Goal: Information Seeking & Learning: Learn about a topic

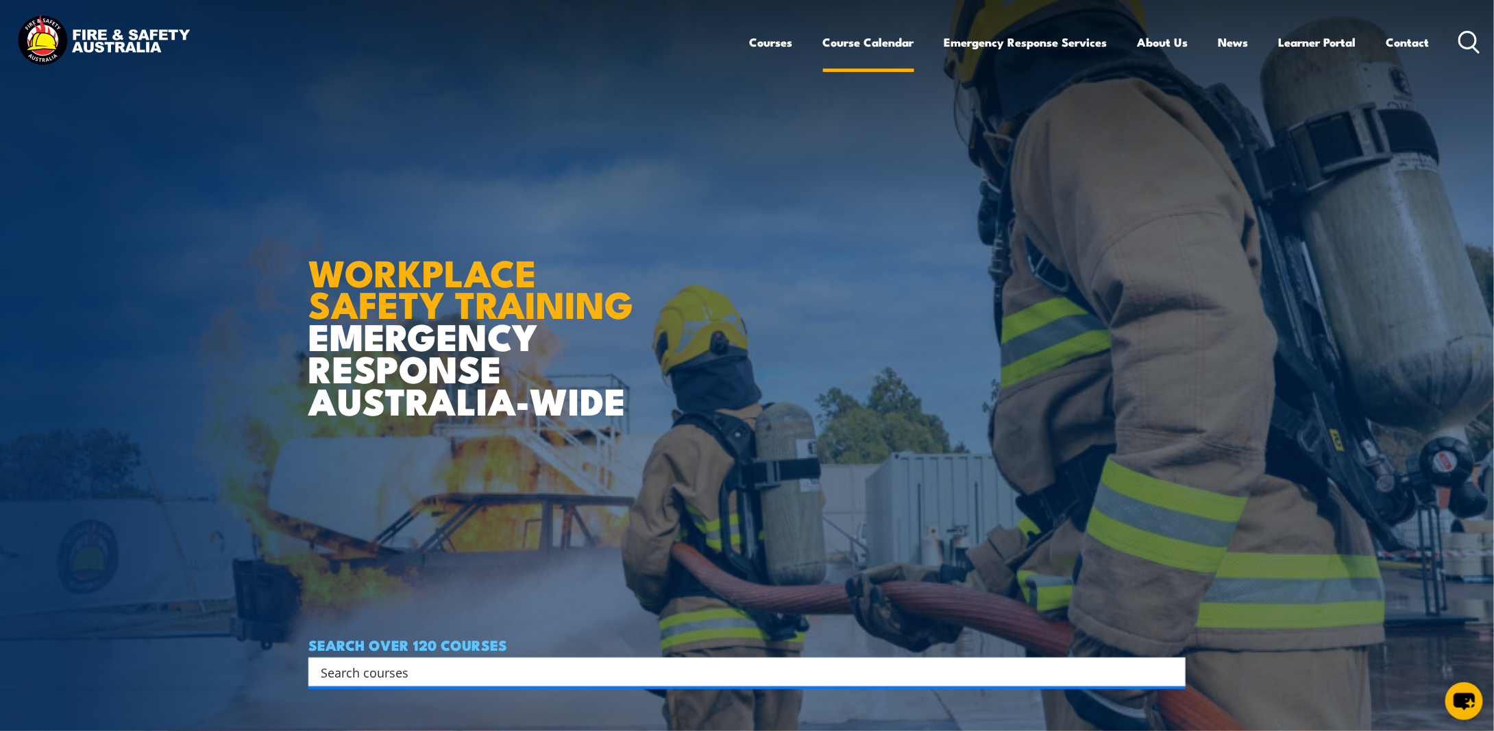
click at [839, 45] on link "Course Calendar" at bounding box center [868, 42] width 91 height 36
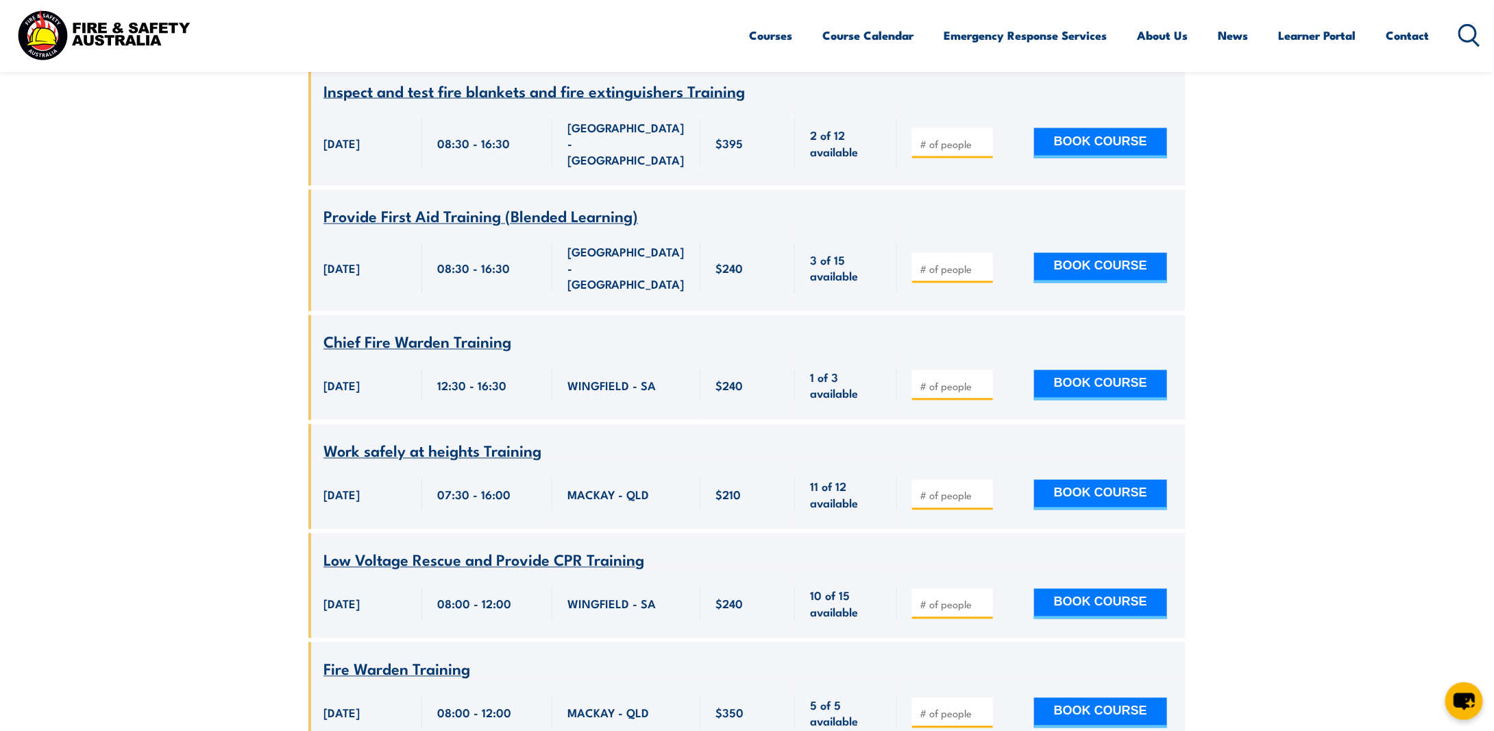
scroll to position [548, 0]
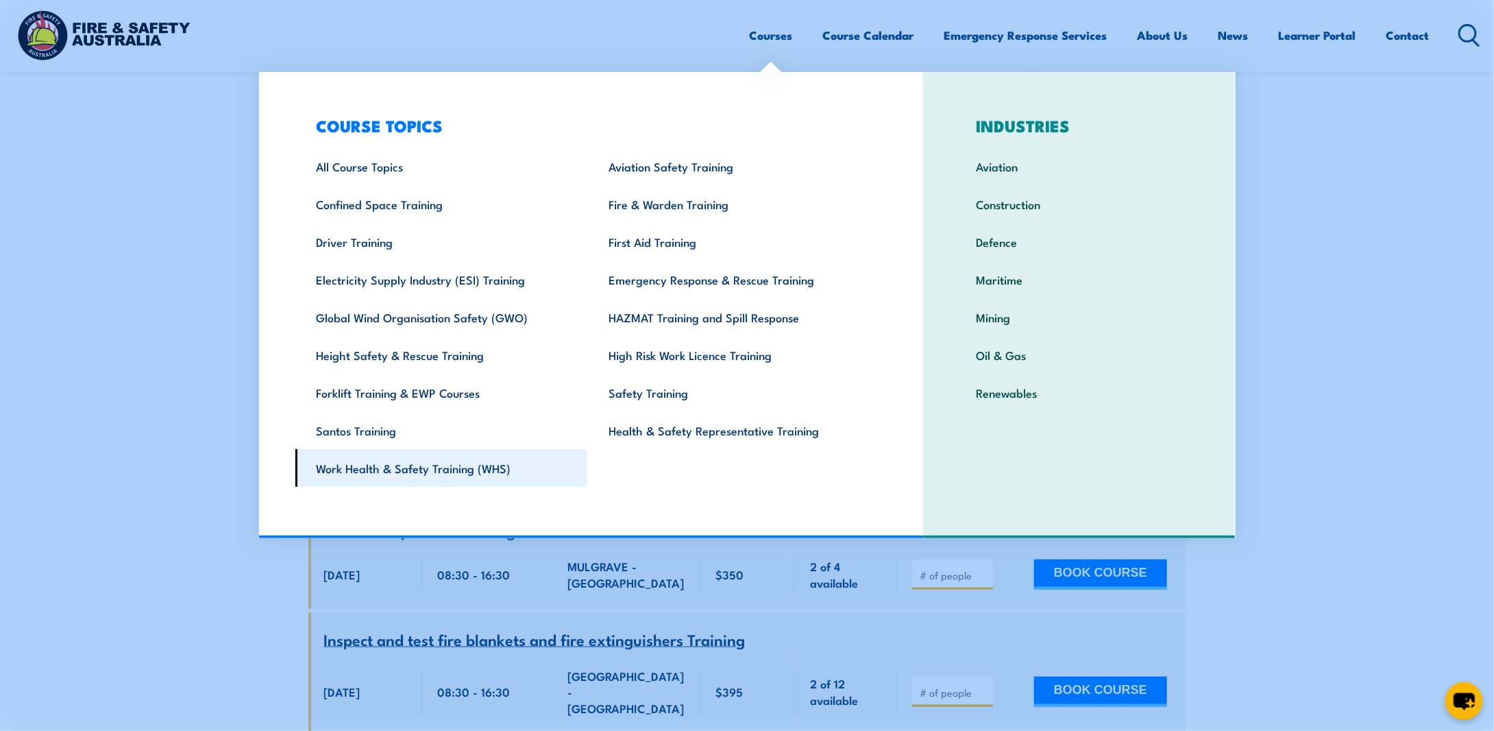
click at [442, 468] on link "Work Health & Safety Training (WHS)" at bounding box center [441, 468] width 293 height 38
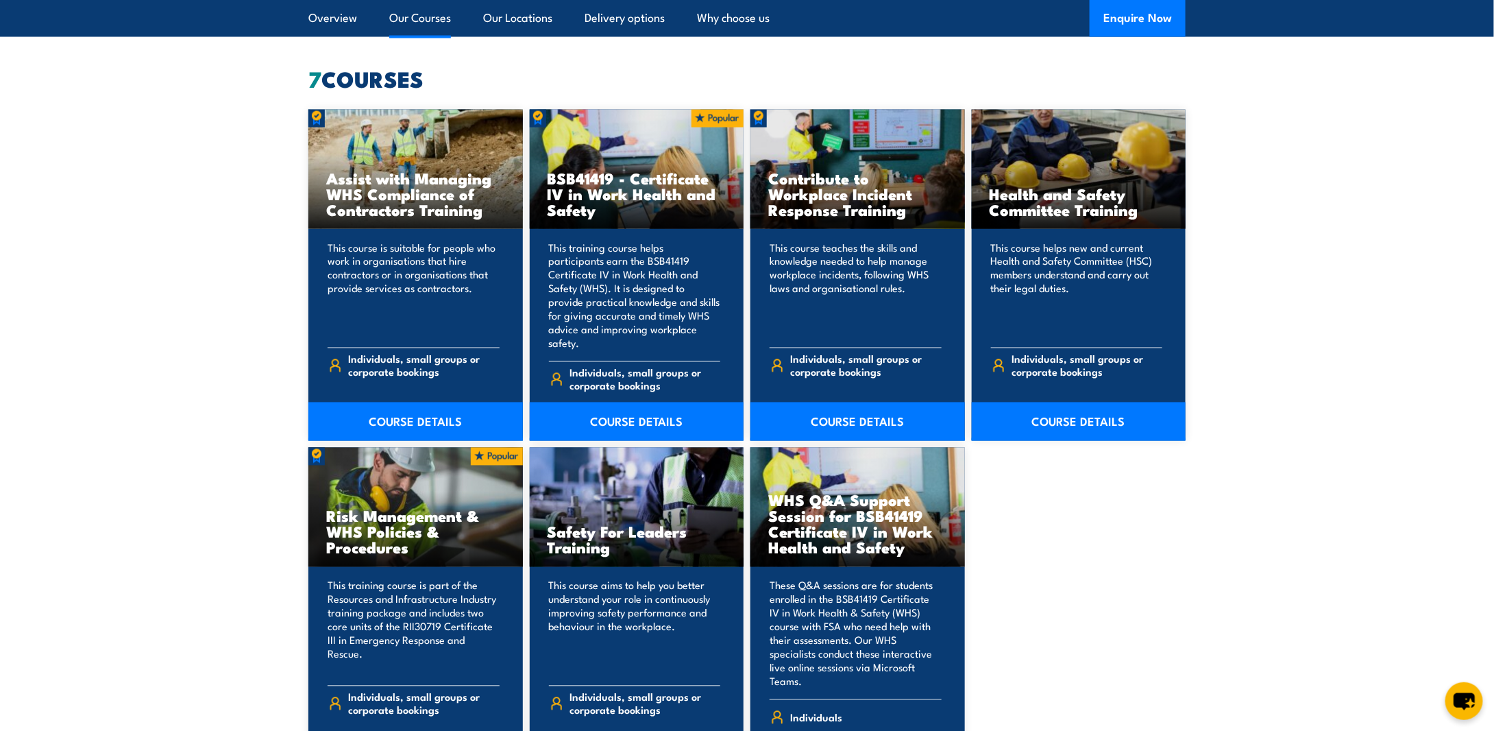
scroll to position [1028, 0]
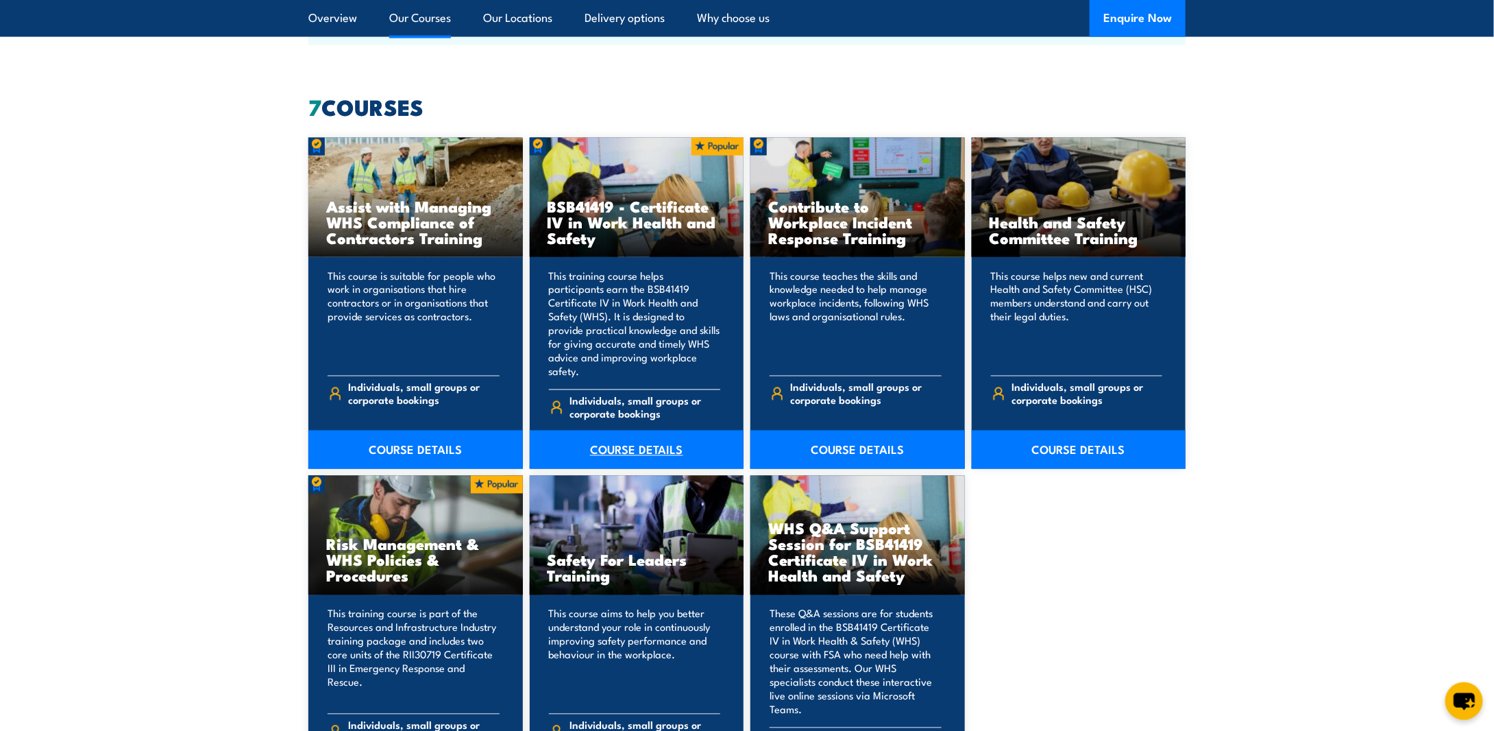
click at [639, 433] on link "COURSE DETAILS" at bounding box center [637, 449] width 215 height 38
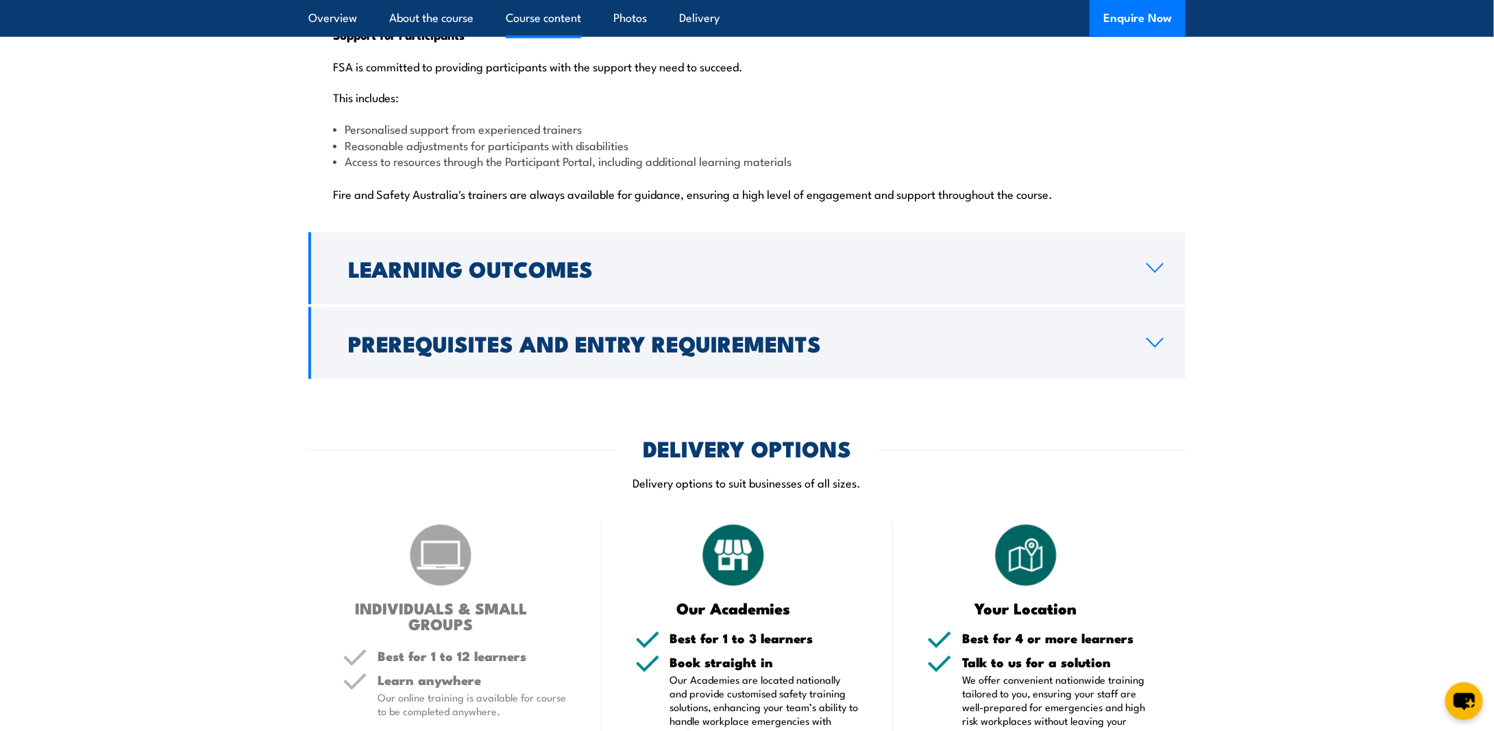
scroll to position [3496, 0]
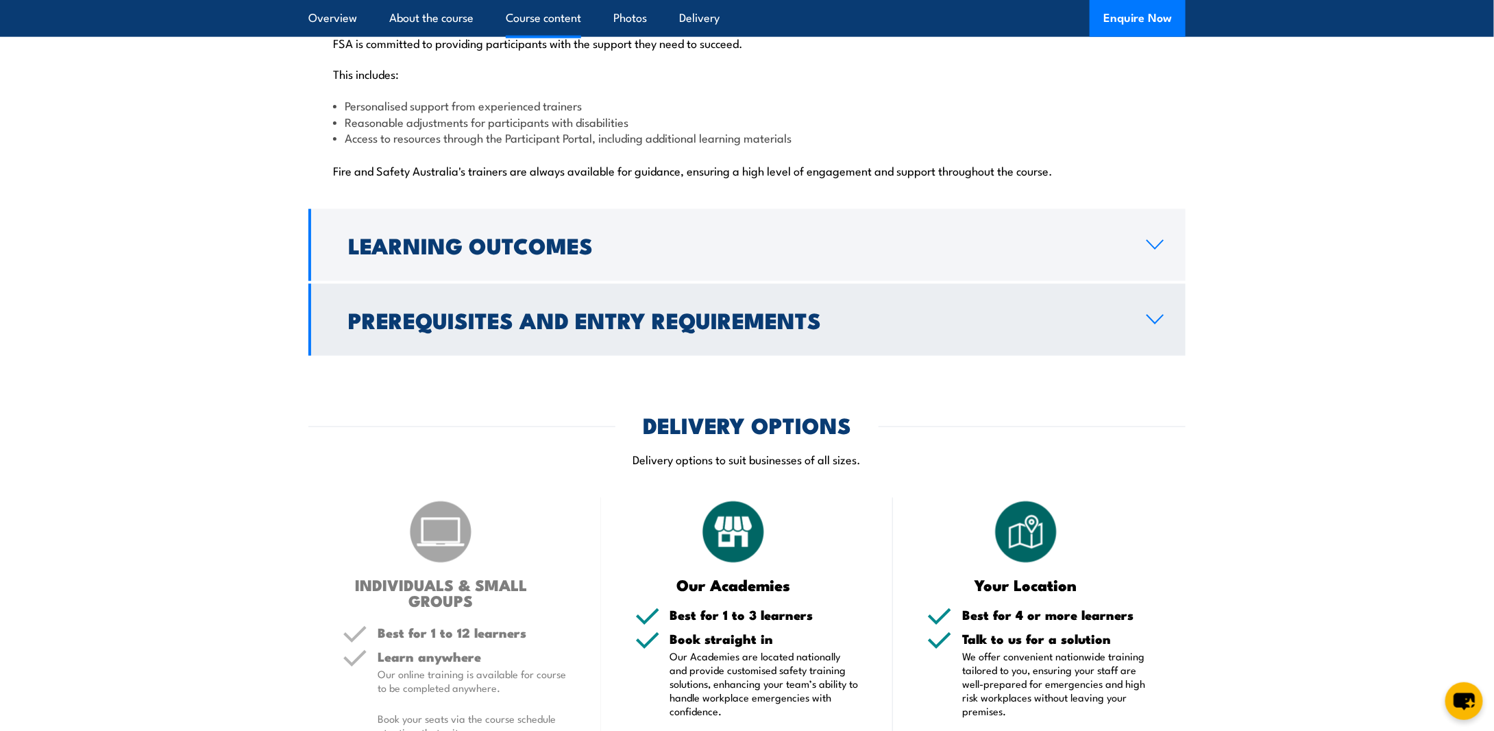
click at [1153, 284] on link "Prerequisites and Entry Requirements" at bounding box center [746, 320] width 877 height 72
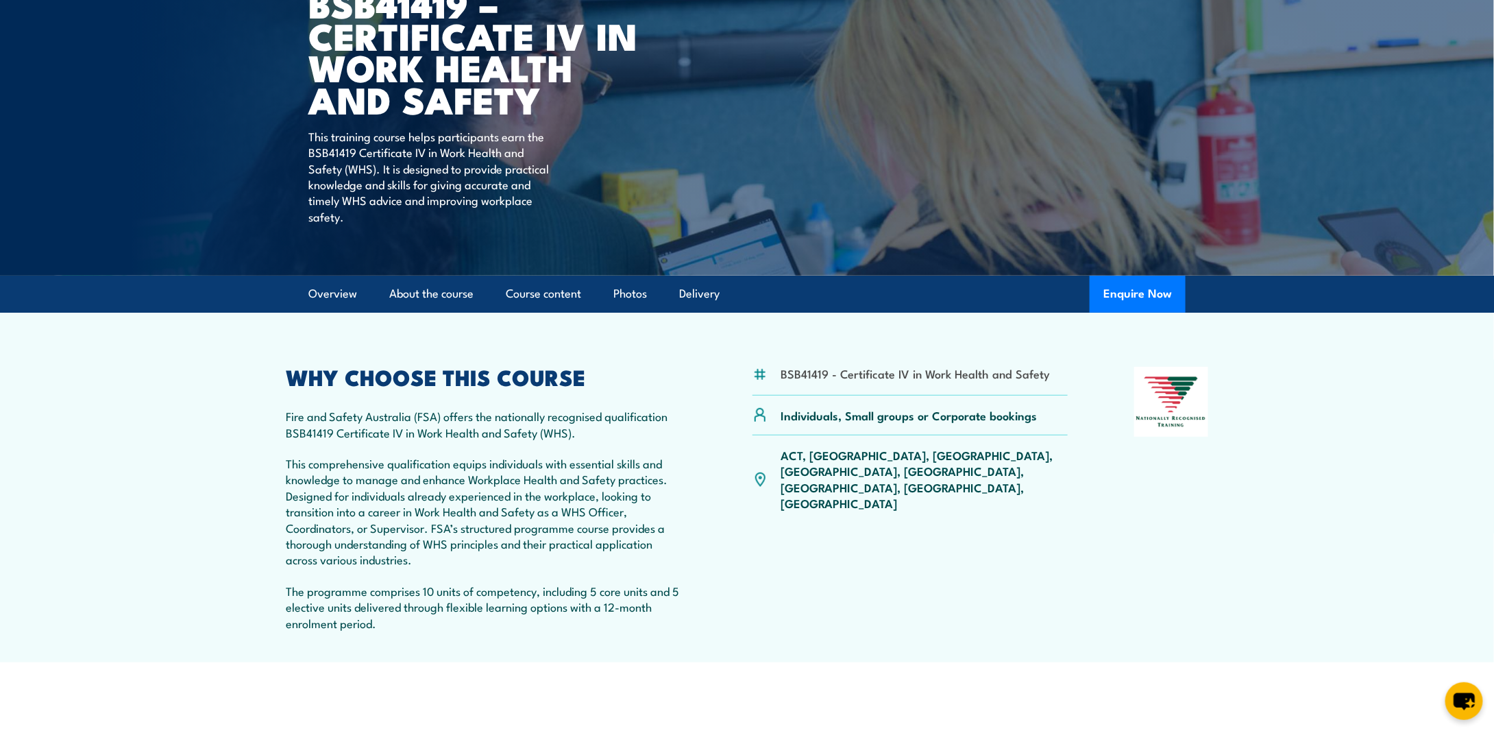
scroll to position [0, 0]
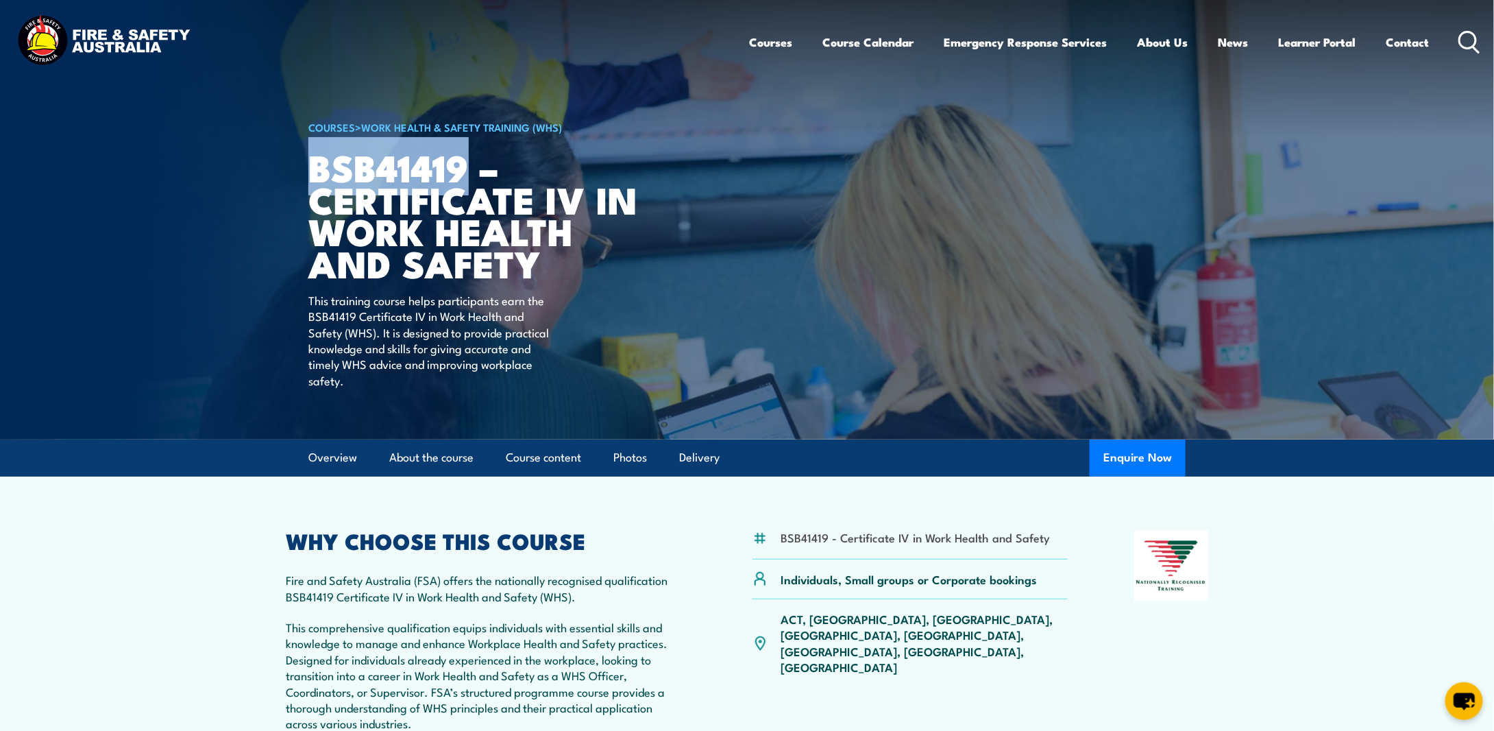
drag, startPoint x: 471, startPoint y: 171, endPoint x: 315, endPoint y: 181, distance: 155.9
click at [315, 181] on h1 "BSB41419 – Certificate IV in Work Health and Safety" at bounding box center [477, 215] width 339 height 128
copy h1 "BSB41419"
